Goal: Task Accomplishment & Management: Manage account settings

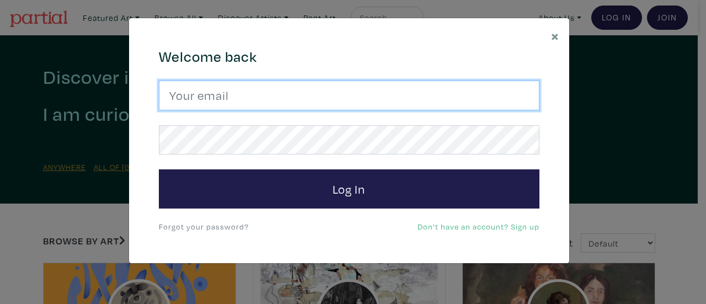
type input "heatherassaf@gmail.com"
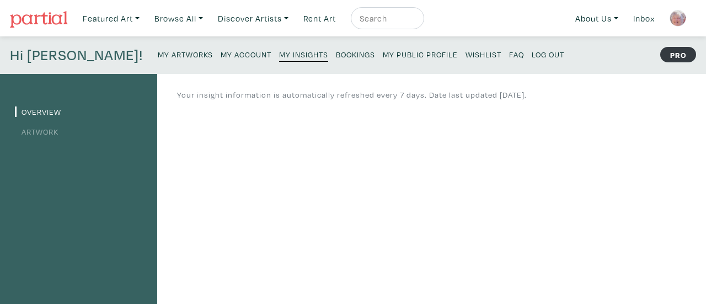
click at [158, 52] on small "My Artworks" at bounding box center [185, 54] width 55 height 10
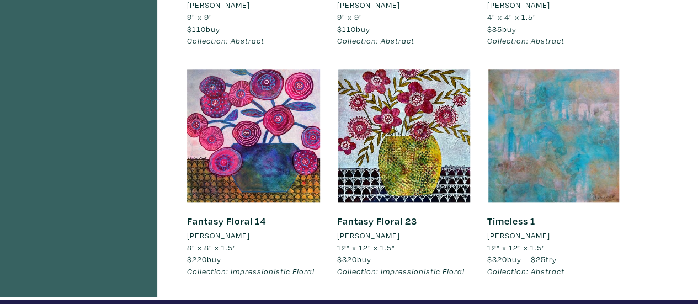
scroll to position [496, 0]
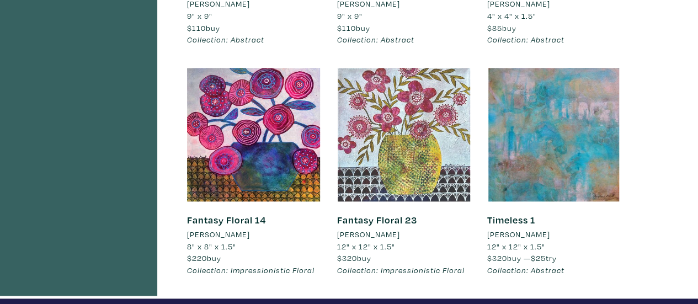
click at [407, 136] on div at bounding box center [403, 134] width 133 height 133
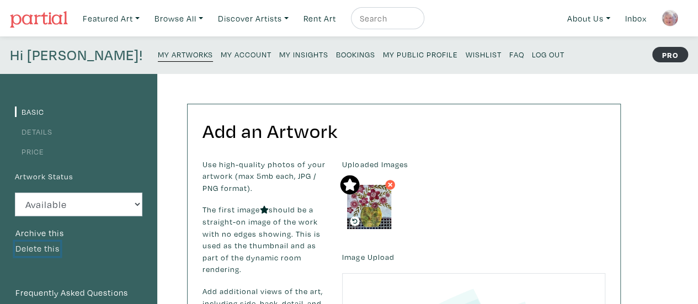
click at [30, 245] on button "Delete this" at bounding box center [37, 249] width 45 height 14
